Goal: Find specific page/section: Find specific page/section

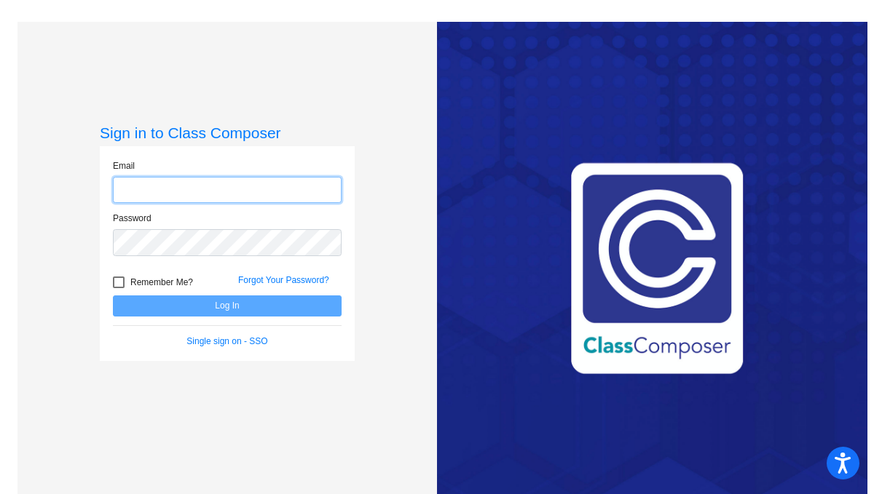
type input "[EMAIL_ADDRESS][DOMAIN_NAME]"
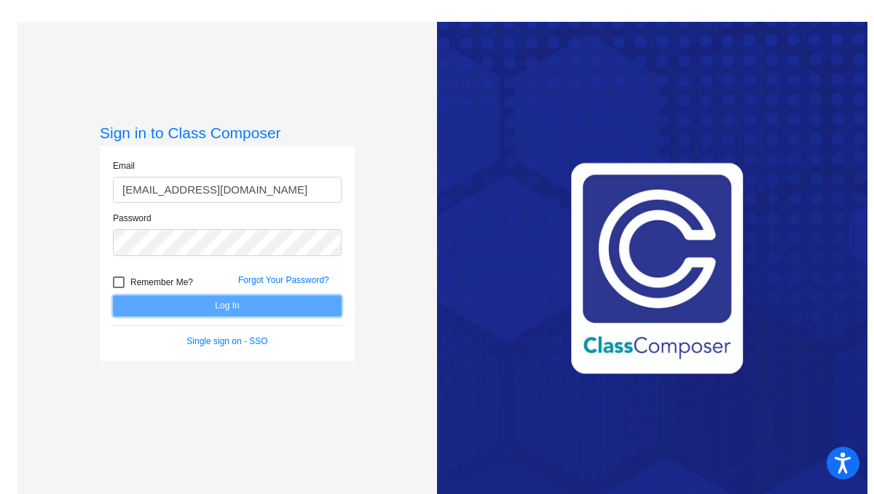
click at [236, 301] on button "Log In" at bounding box center [227, 306] width 229 height 21
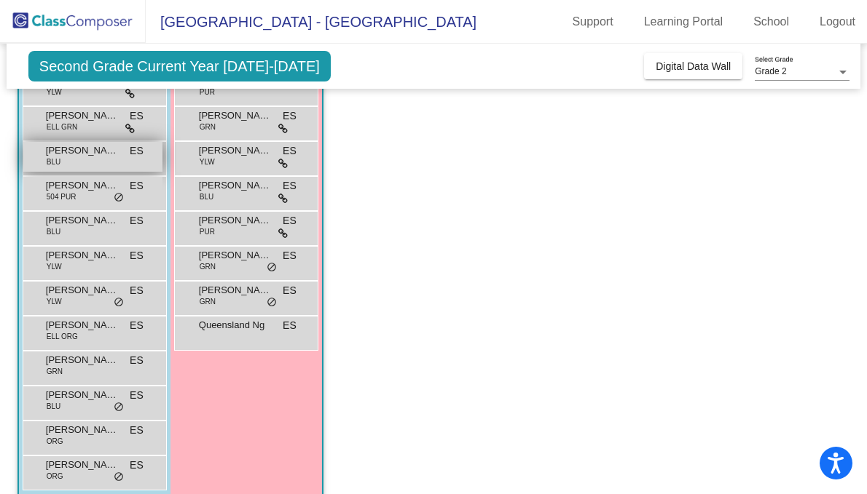
scroll to position [251, 0]
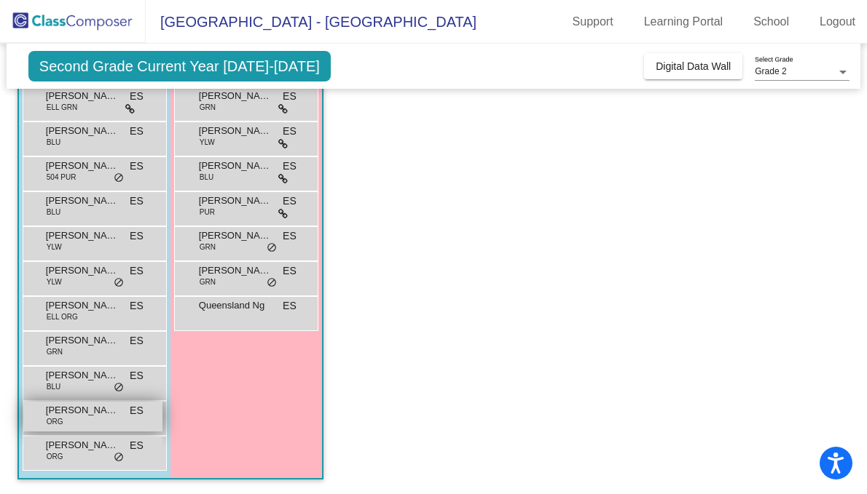
click at [63, 417] on span "Paxton Wang" at bounding box center [82, 410] width 73 height 15
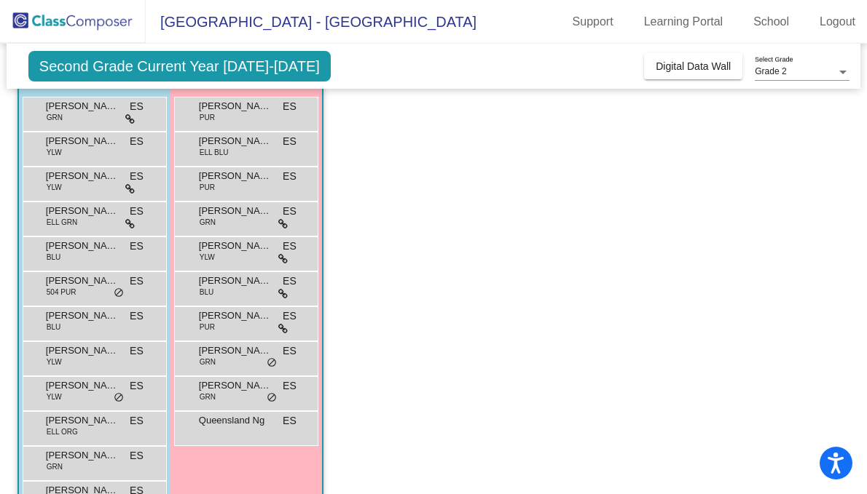
scroll to position [139, 0]
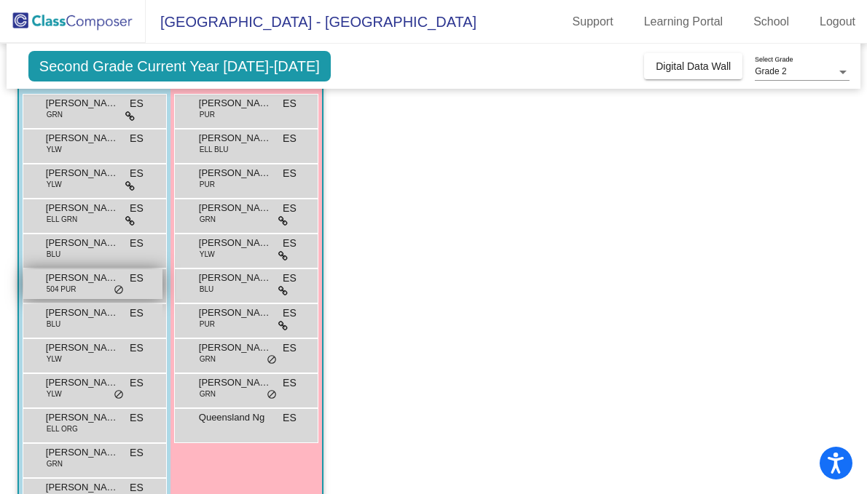
click at [91, 278] on span "Hamza Swanson" at bounding box center [82, 278] width 73 height 15
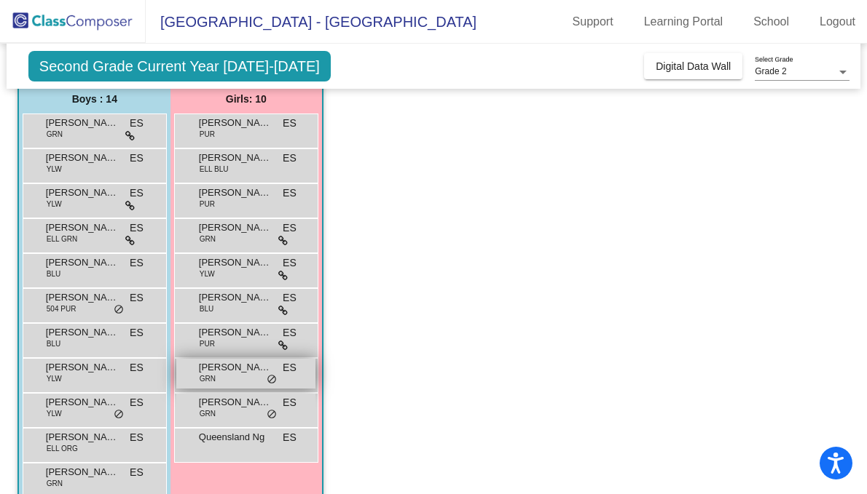
scroll to position [128, 0]
